Goal: Navigation & Orientation: Understand site structure

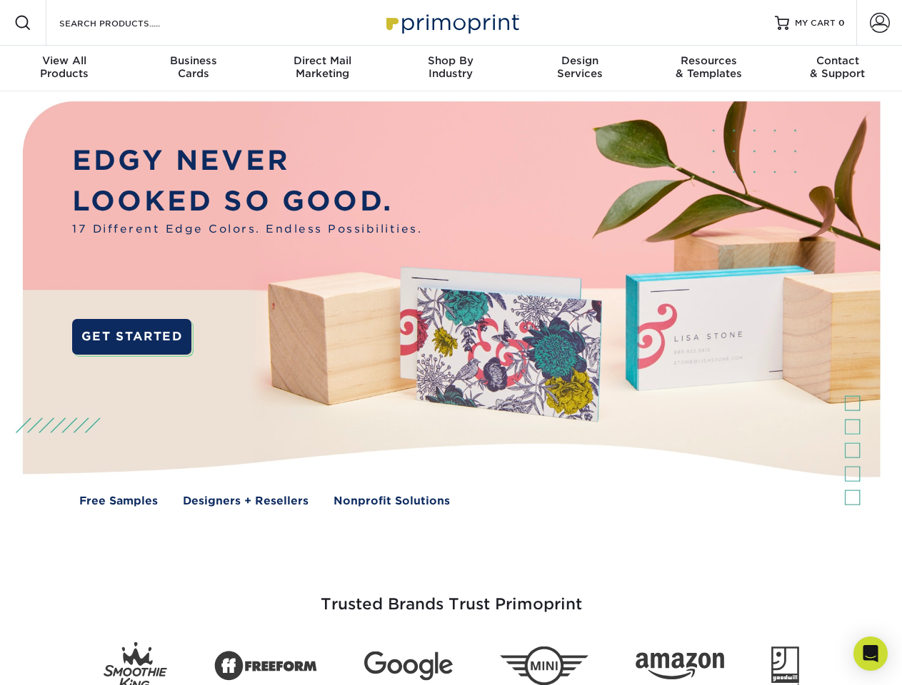
click at [451, 343] on img at bounding box center [450, 314] width 892 height 446
click at [23, 23] on span at bounding box center [22, 22] width 17 height 17
click at [879, 23] on span at bounding box center [880, 23] width 20 height 20
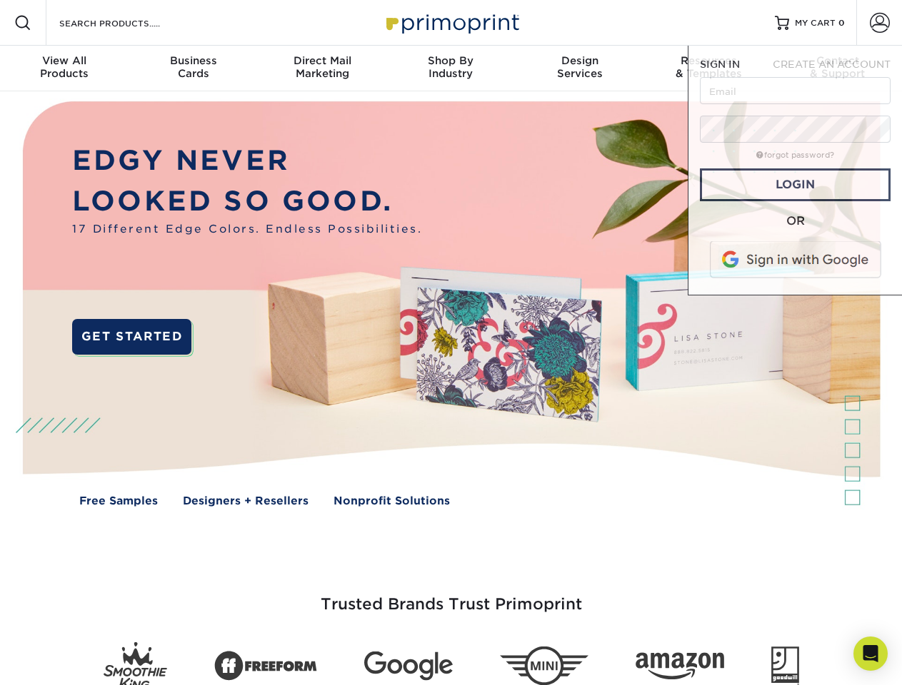
click at [64, 69] on div "View All Products" at bounding box center [64, 67] width 129 height 26
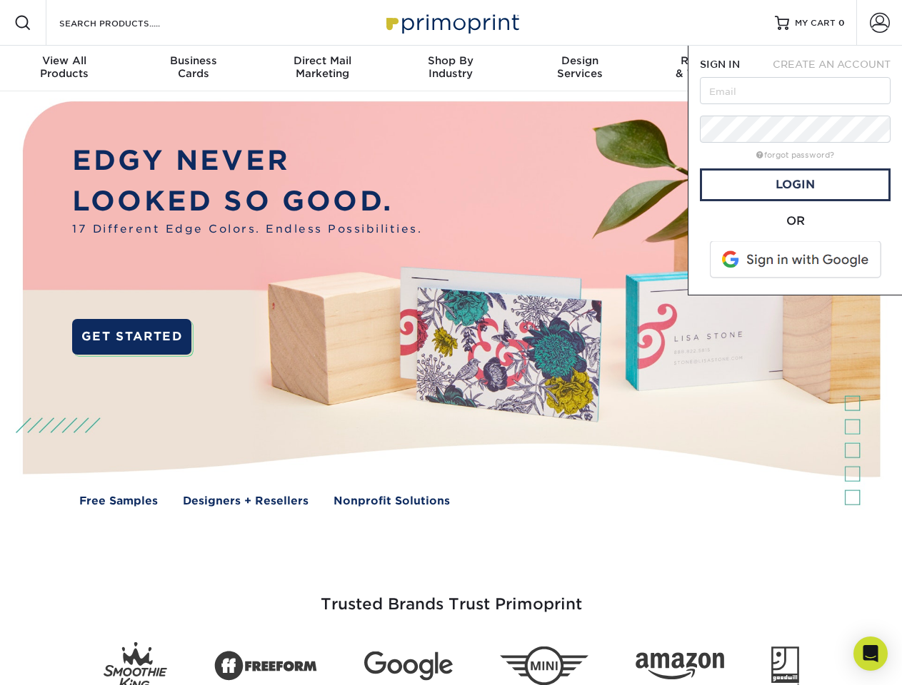
click at [193, 69] on div "Business Cards" at bounding box center [193, 67] width 129 height 26
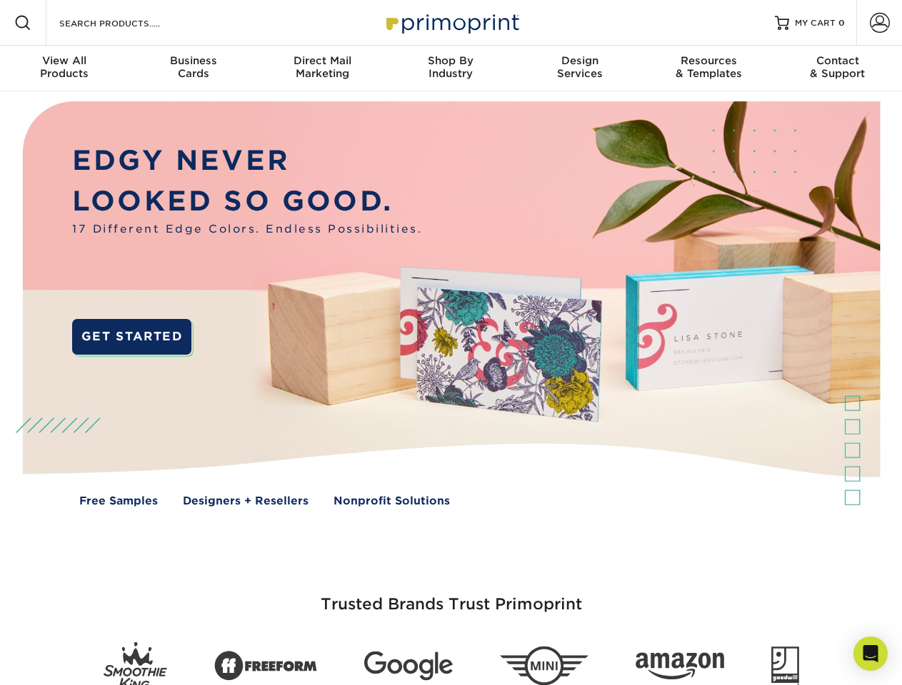
click at [322, 69] on div "Direct Mail Marketing" at bounding box center [322, 67] width 129 height 26
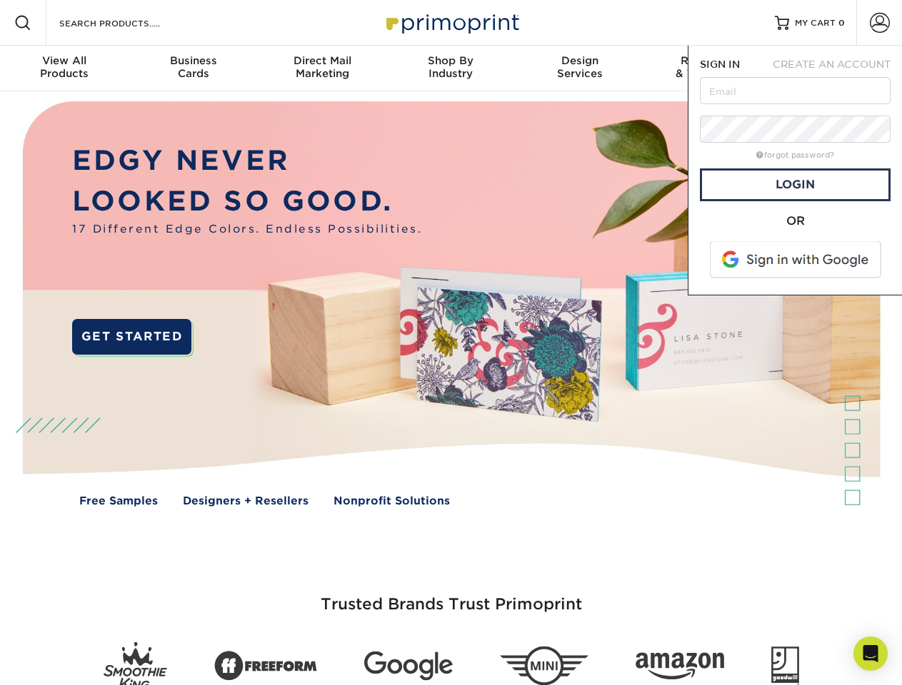
click at [451, 69] on div "Shop By Industry" at bounding box center [450, 67] width 129 height 26
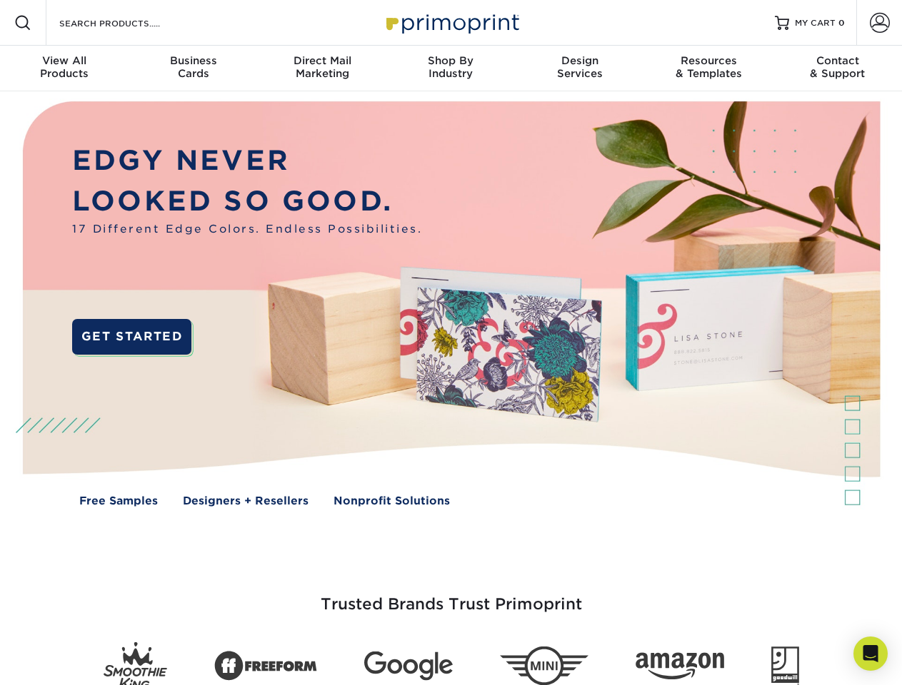
click at [580, 69] on div "Design Services" at bounding box center [579, 67] width 129 height 26
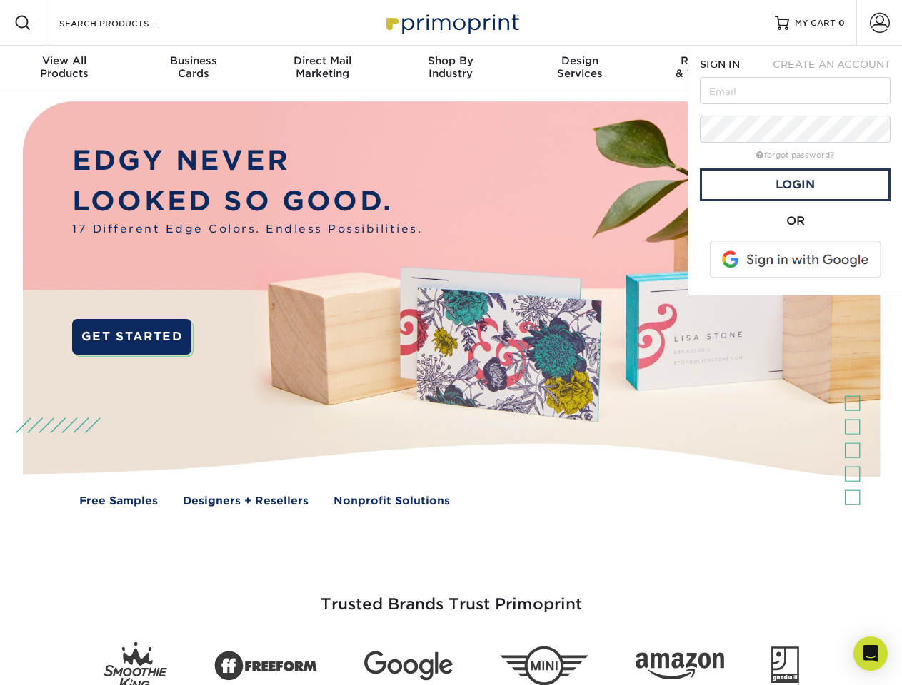
click at [708, 69] on span "SIGN IN" at bounding box center [720, 64] width 40 height 11
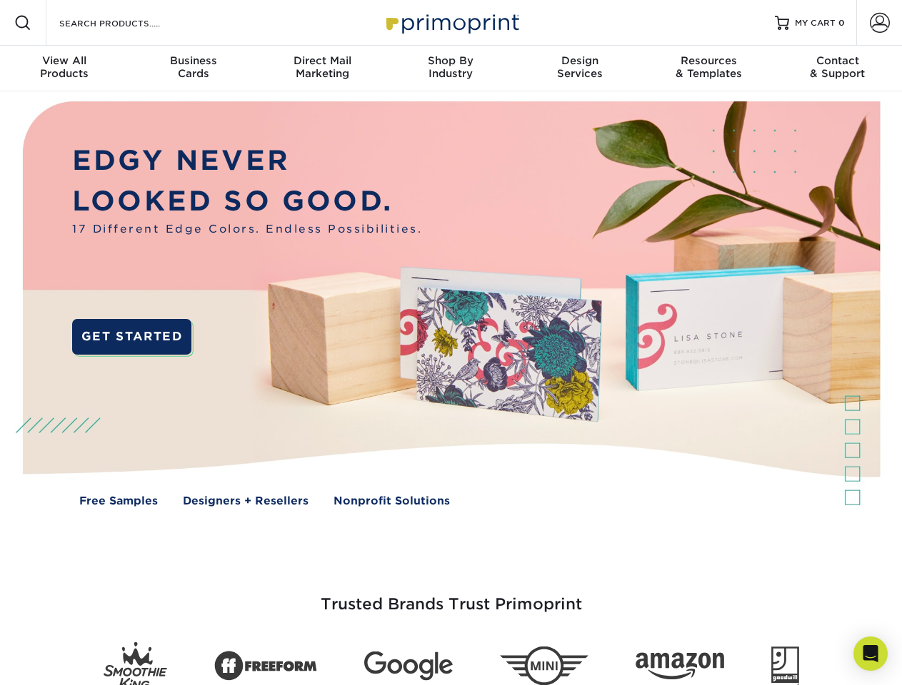
click at [838, 69] on div "Contact & Support" at bounding box center [837, 67] width 129 height 26
